Goal: Find contact information: Find contact information

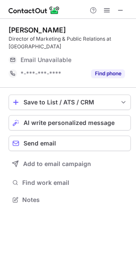
scroll to position [194, 136]
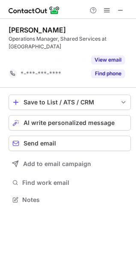
scroll to position [172, 136]
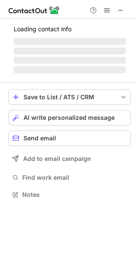
scroll to position [186, 136]
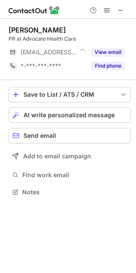
scroll to position [186, 136]
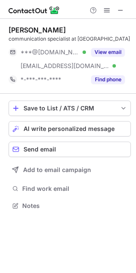
scroll to position [200, 136]
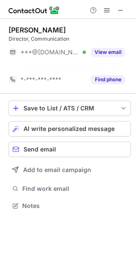
scroll to position [186, 136]
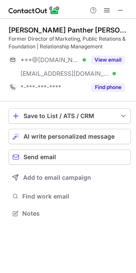
scroll to position [207, 136]
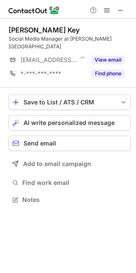
scroll to position [194, 136]
click at [28, 26] on div "Kennedy Key" at bounding box center [44, 30] width 71 height 9
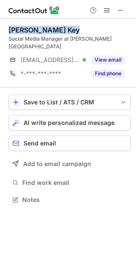
click at [28, 26] on div "Kennedy Key" at bounding box center [44, 30] width 71 height 9
copy div "Kennedy Key"
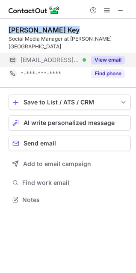
click at [105, 60] on button "View email" at bounding box center [108, 60] width 34 height 9
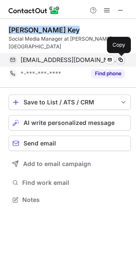
click at [120, 58] on span at bounding box center [120, 60] width 7 height 7
click at [119, 62] on span at bounding box center [120, 60] width 7 height 7
click at [121, 60] on span at bounding box center [120, 60] width 7 height 7
click at [122, 61] on span at bounding box center [120, 60] width 7 height 7
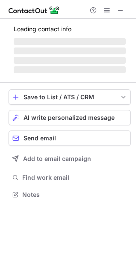
scroll to position [207, 136]
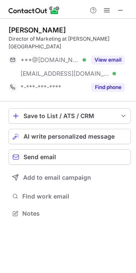
scroll to position [207, 136]
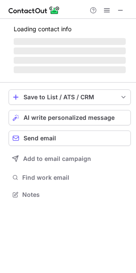
scroll to position [221, 136]
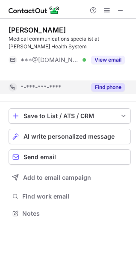
scroll to position [194, 136]
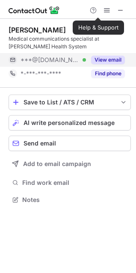
click at [108, 60] on button "View email" at bounding box center [108, 60] width 34 height 9
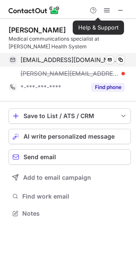
scroll to position [207, 136]
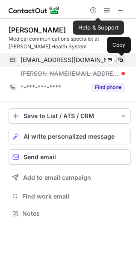
click at [121, 60] on span at bounding box center [120, 60] width 7 height 7
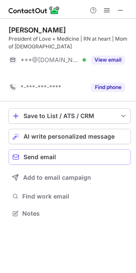
scroll to position [194, 136]
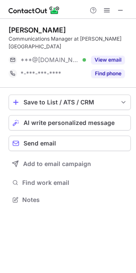
scroll to position [194, 136]
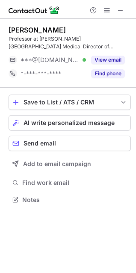
scroll to position [194, 136]
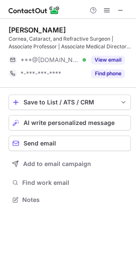
scroll to position [194, 136]
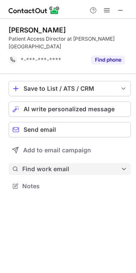
scroll to position [180, 136]
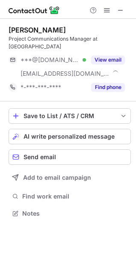
scroll to position [207, 136]
click at [120, 9] on span at bounding box center [120, 10] width 7 height 7
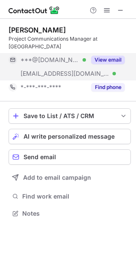
click at [107, 59] on button "View email" at bounding box center [108, 60] width 34 height 9
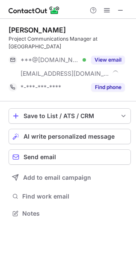
scroll to position [207, 136]
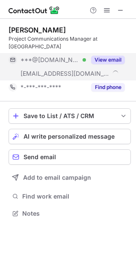
click at [104, 60] on button "View email" at bounding box center [108, 60] width 34 height 9
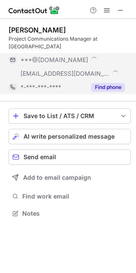
click at [67, 74] on span "***@moorfields.nhs.uk" at bounding box center [65, 74] width 89 height 8
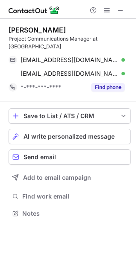
scroll to position [207, 136]
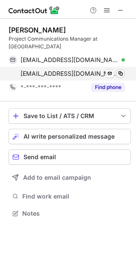
click at [120, 72] on span at bounding box center [120, 73] width 7 height 7
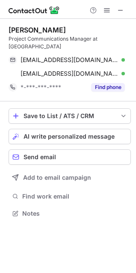
scroll to position [207, 136]
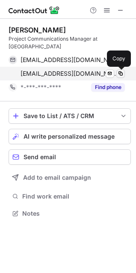
click at [120, 74] on span at bounding box center [120, 73] width 7 height 7
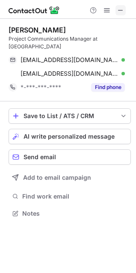
click at [118, 10] on span at bounding box center [120, 10] width 7 height 7
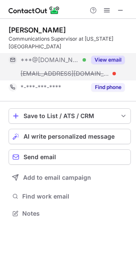
scroll to position [207, 136]
click at [113, 60] on button "View email" at bounding box center [108, 60] width 34 height 9
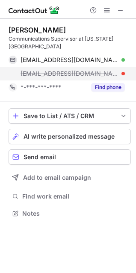
click at [67, 73] on span "mswinney@tmc.edu" at bounding box center [70, 74] width 98 height 8
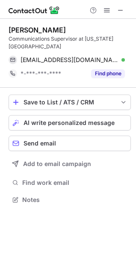
scroll to position [194, 136]
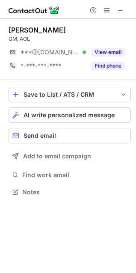
scroll to position [4, 4]
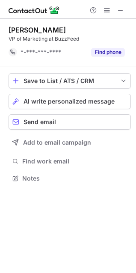
scroll to position [172, 136]
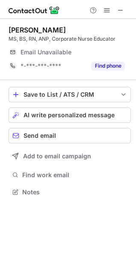
scroll to position [186, 136]
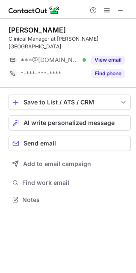
scroll to position [194, 136]
